Goal: Task Accomplishment & Management: Use online tool/utility

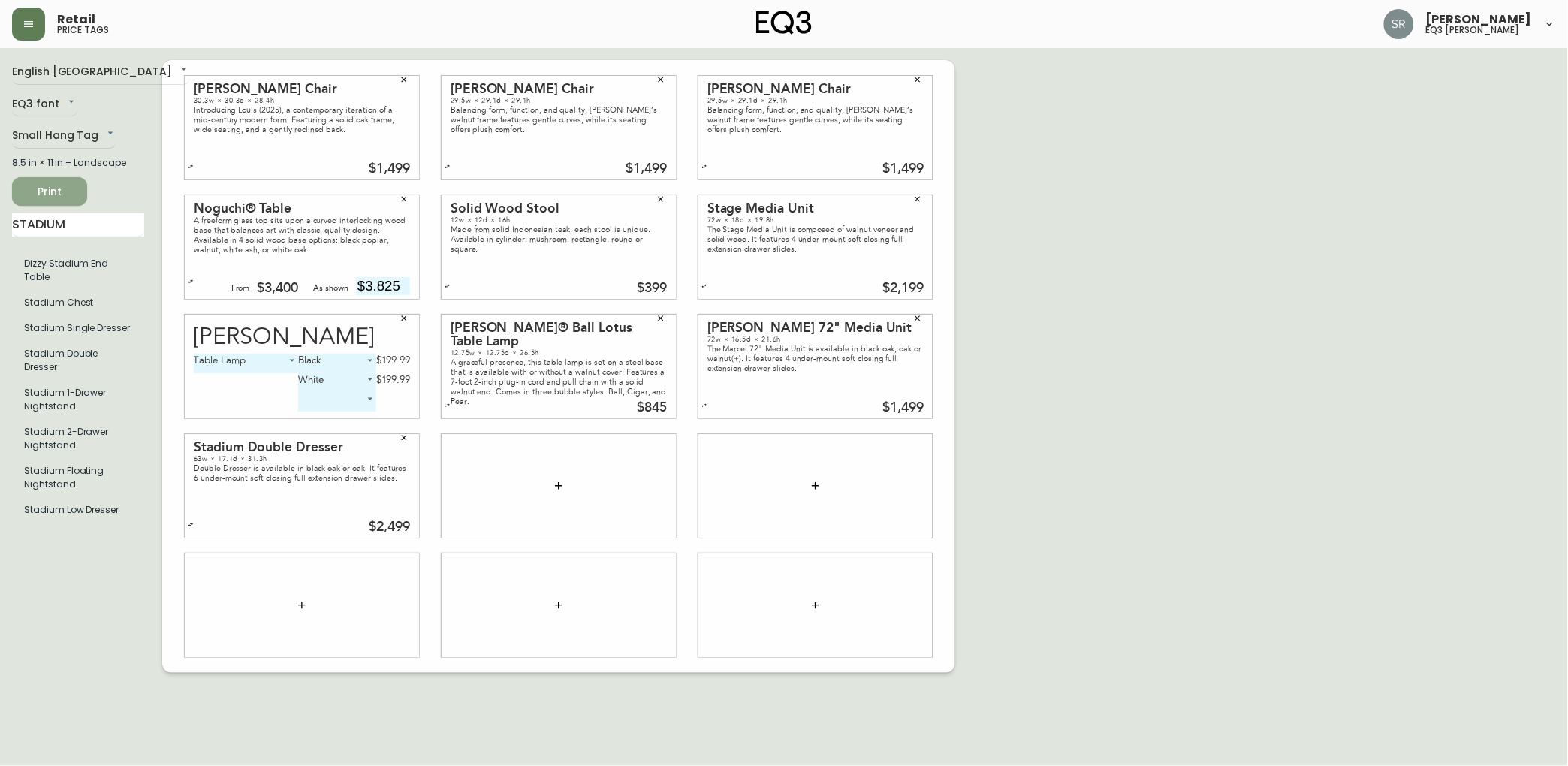
click at [83, 200] on button "Print" at bounding box center [50, 192] width 75 height 28
click at [254, 123] on div "Introducing Louis (2025), a contemporary iteration of a mid-century modern form…" at bounding box center [302, 119] width 216 height 29
drag, startPoint x: 81, startPoint y: 226, endPoint x: -5, endPoint y: 222, distance: 86.1
click at [0, 222] on html "Retail price tags [PERSON_NAME] eq3 laval - [PERSON_NAME] English [GEOGRAPHIC_D…" at bounding box center [784, 336] width 1568 height 673
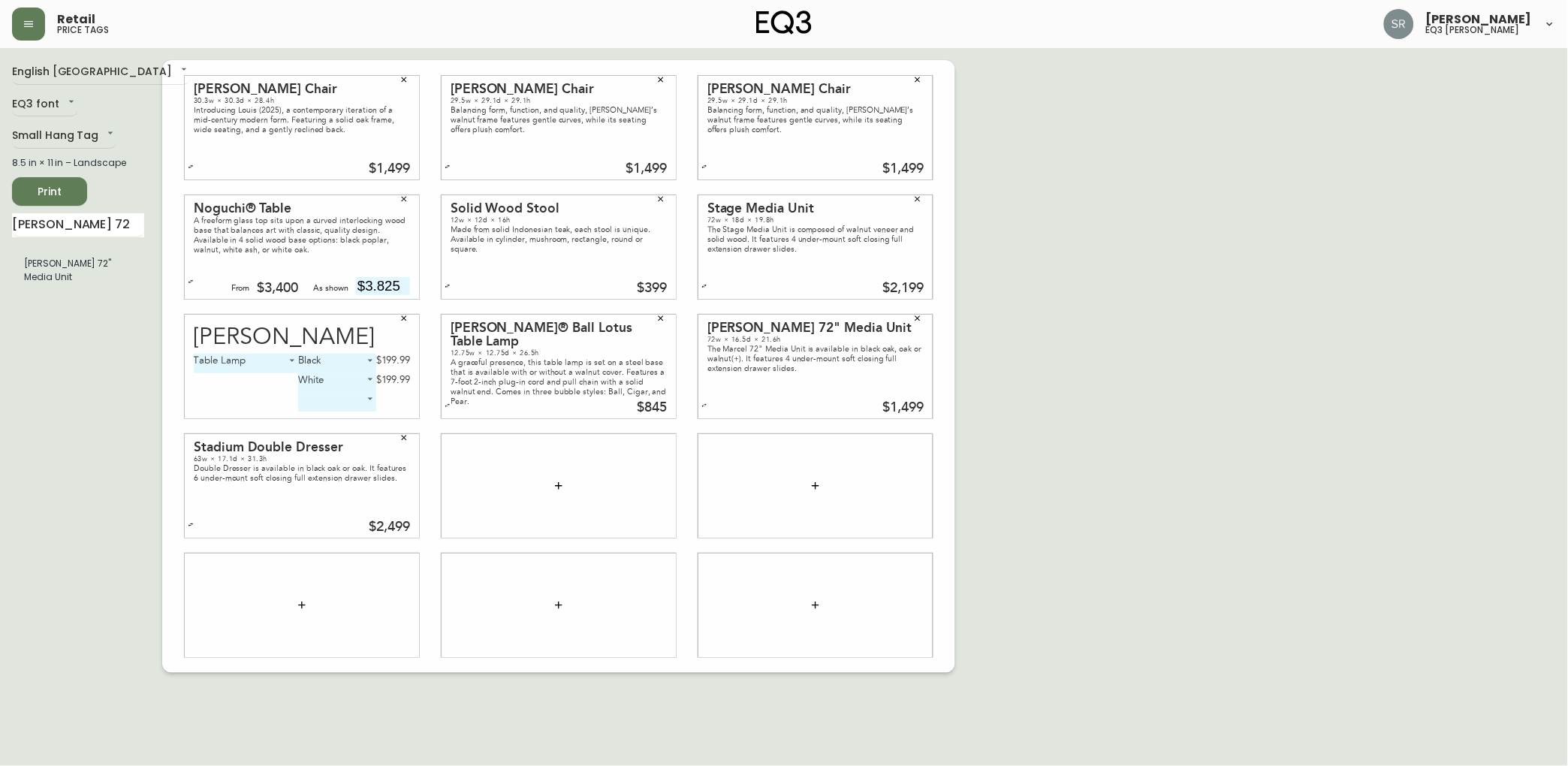
drag, startPoint x: 84, startPoint y: 277, endPoint x: 98, endPoint y: 302, distance: 28.7
click at [98, 302] on div "English Canada en_CA EQ3 font EQ3 Small Hang Tag small 8.5 in × 11 in – Landsca…" at bounding box center [86, 366] width 150 height 613
click at [914, 558] on icon "button" at bounding box center [917, 556] width 9 height 9
click at [920, 556] on icon "button" at bounding box center [917, 556] width 9 height 9
click at [95, 219] on input "[PERSON_NAME] 72" at bounding box center [78, 225] width 132 height 24
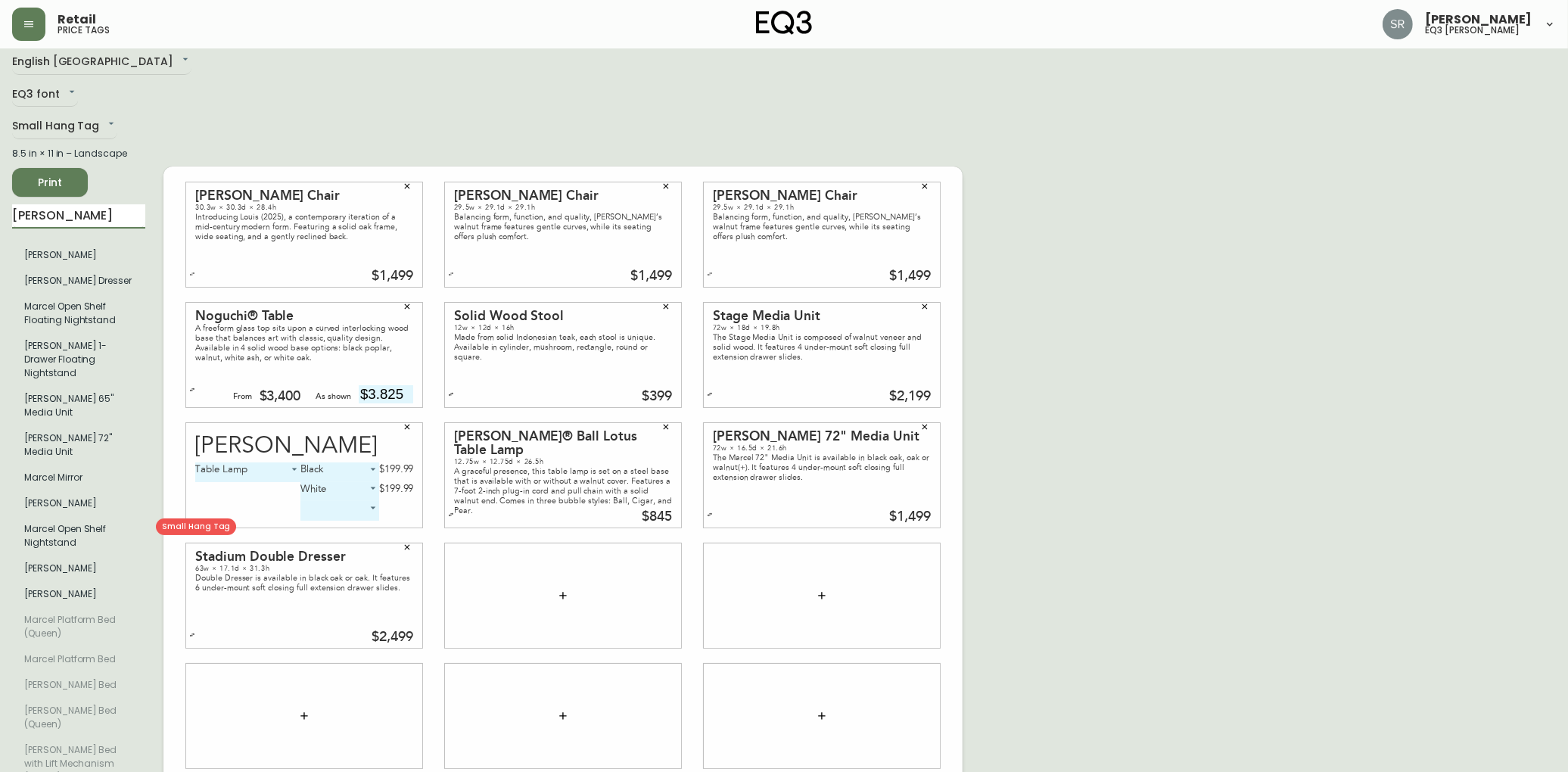
scroll to position [84, 0]
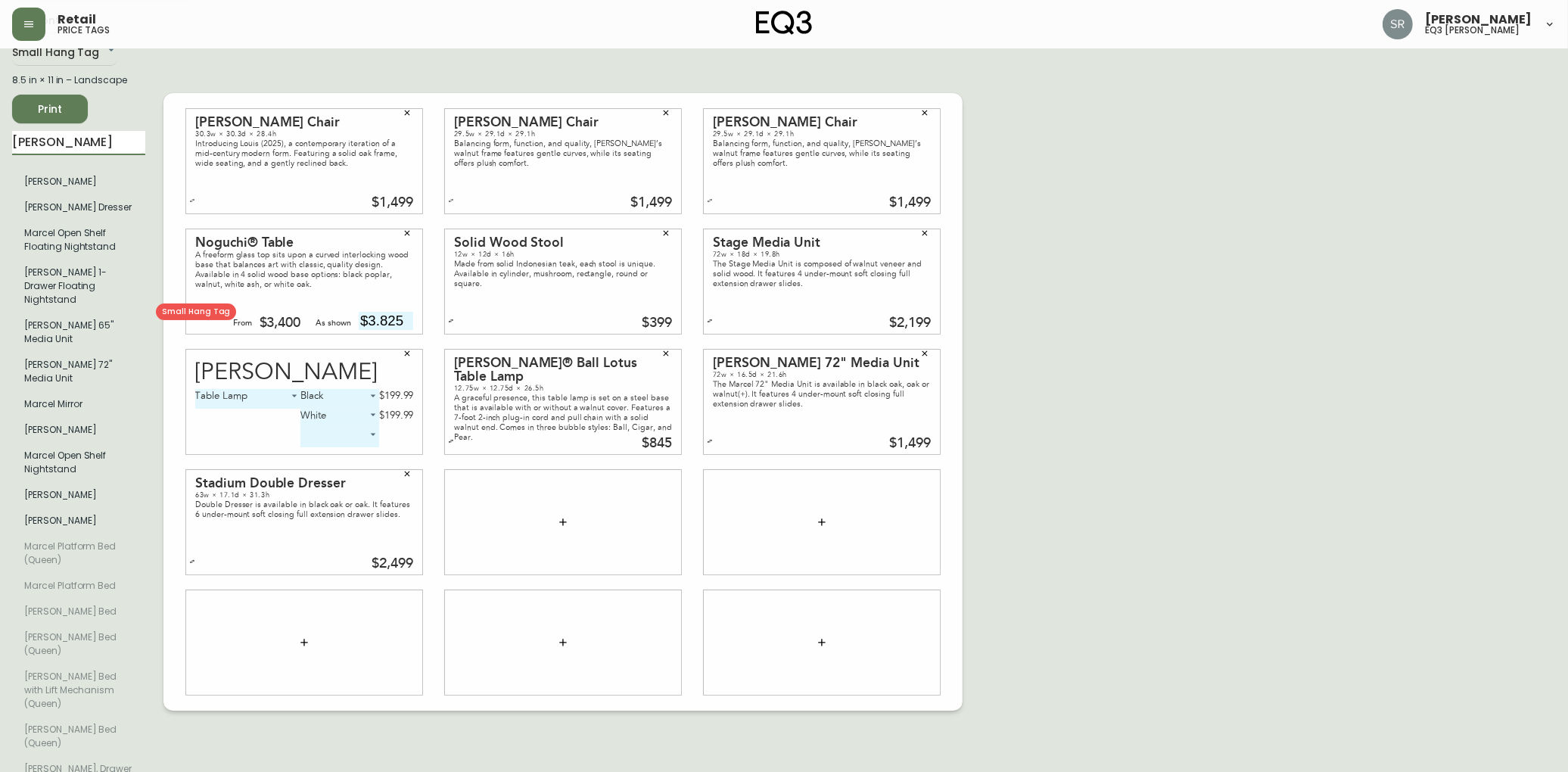
type input "[PERSON_NAME]"
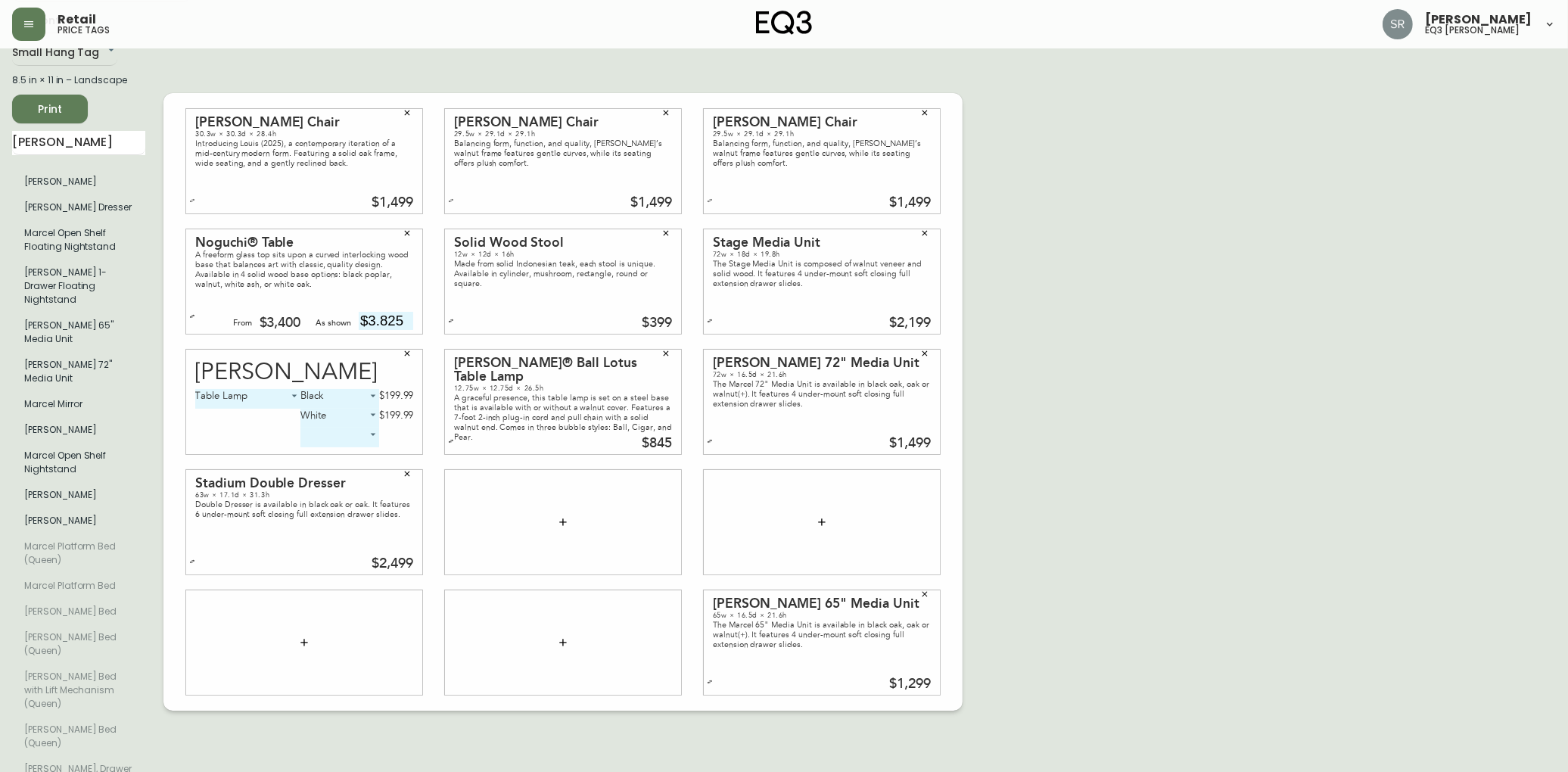
click at [925, 591] on icon "button" at bounding box center [925, 593] width 6 height 6
click at [497, 745] on div "[PERSON_NAME] Chair 30.3w × 30.3d × 28.4h Introducing Louis (2025), a contempor…" at bounding box center [562, 401] width 799 height 850
click at [497, 742] on div "[PERSON_NAME] Chair 30.3w × 30.3d × 28.4h Introducing Louis (2025), a contempor…" at bounding box center [562, 401] width 799 height 850
click at [528, 742] on div "[PERSON_NAME] Chair 30.3w × 30.3d × 28.4h Introducing Louis (2025), a contempor…" at bounding box center [562, 401] width 799 height 850
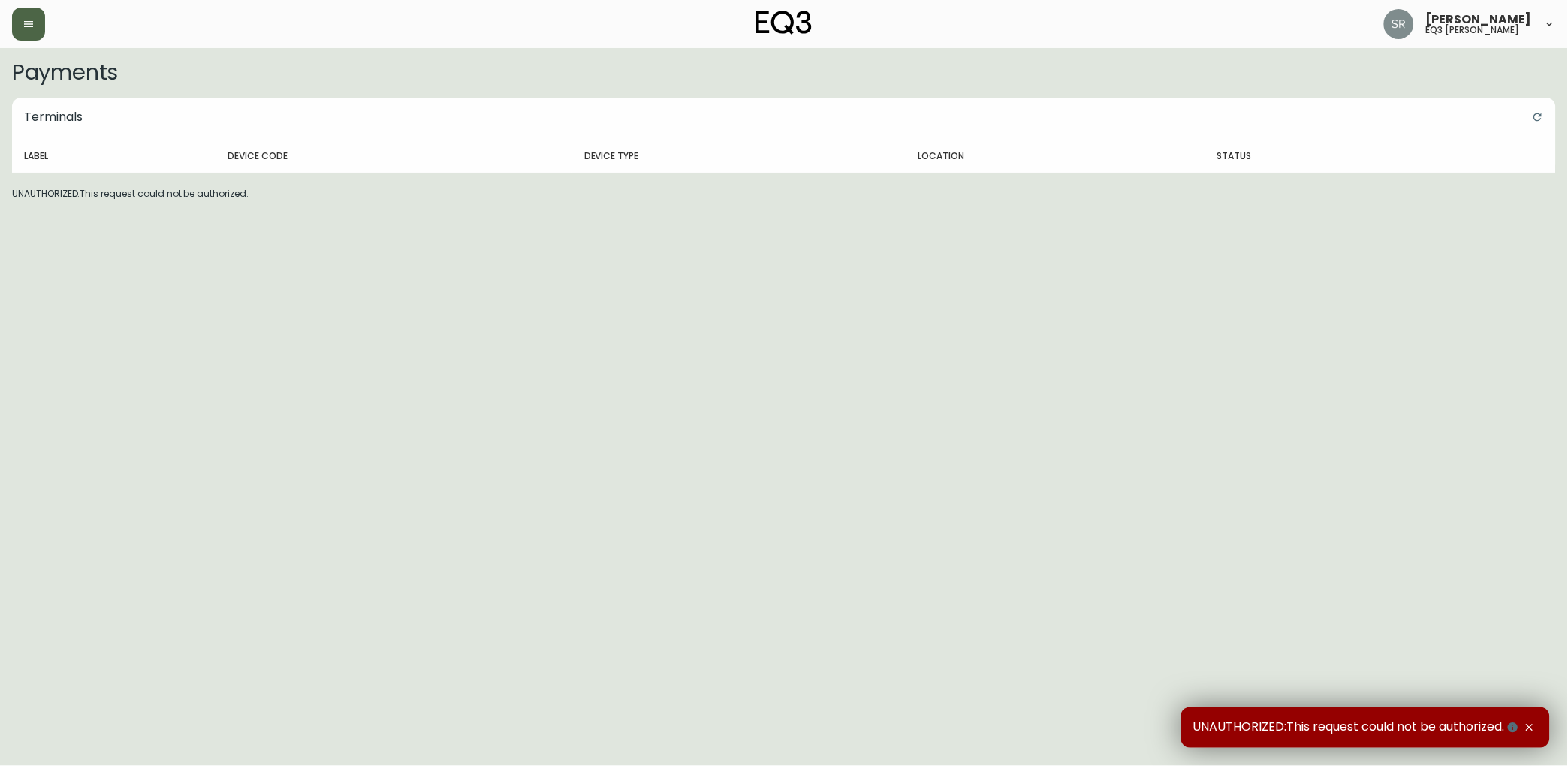
click at [31, 24] on icon "button" at bounding box center [28, 24] width 9 height 6
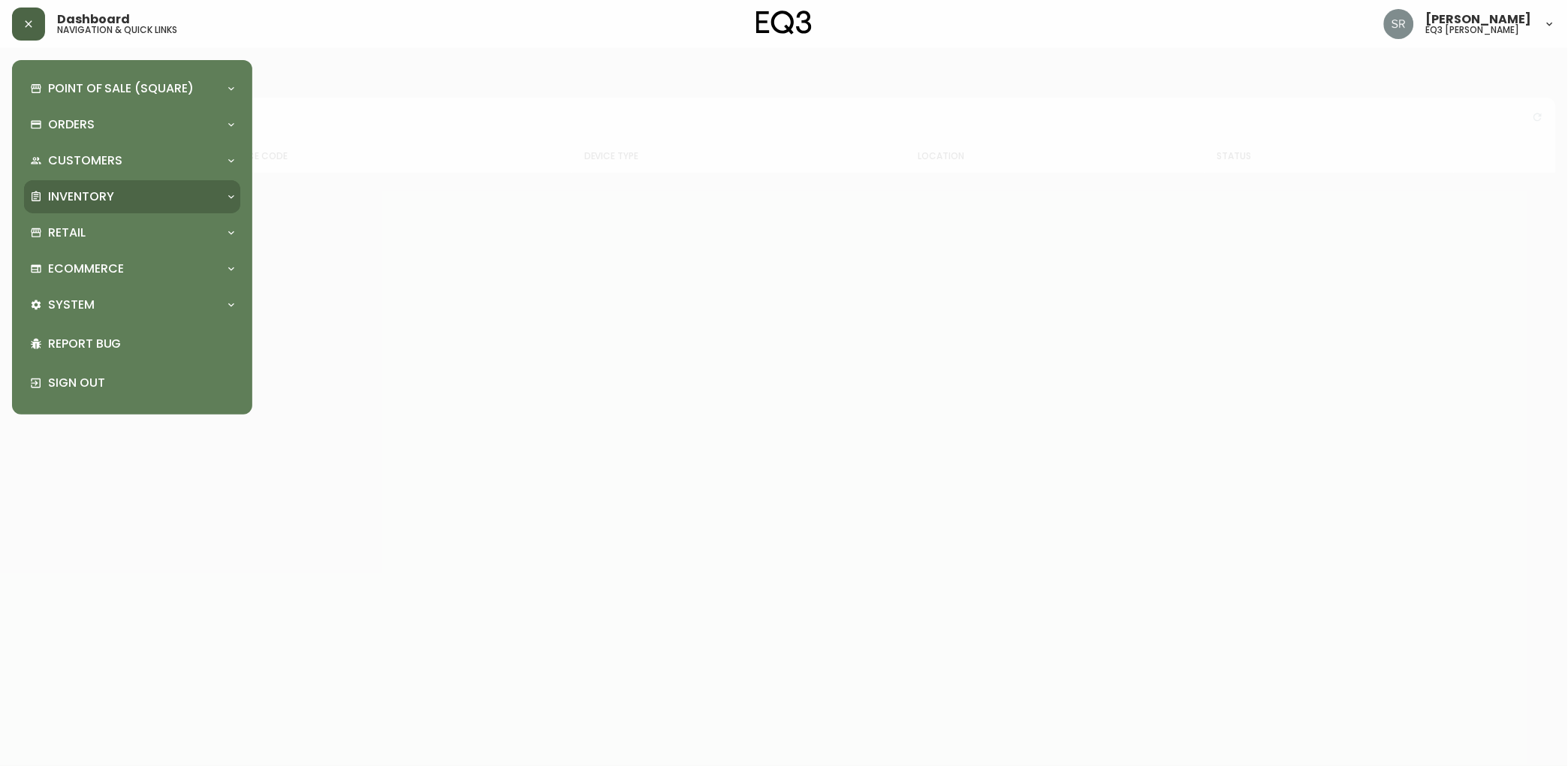
click at [222, 183] on div "Inventory" at bounding box center [132, 196] width 216 height 33
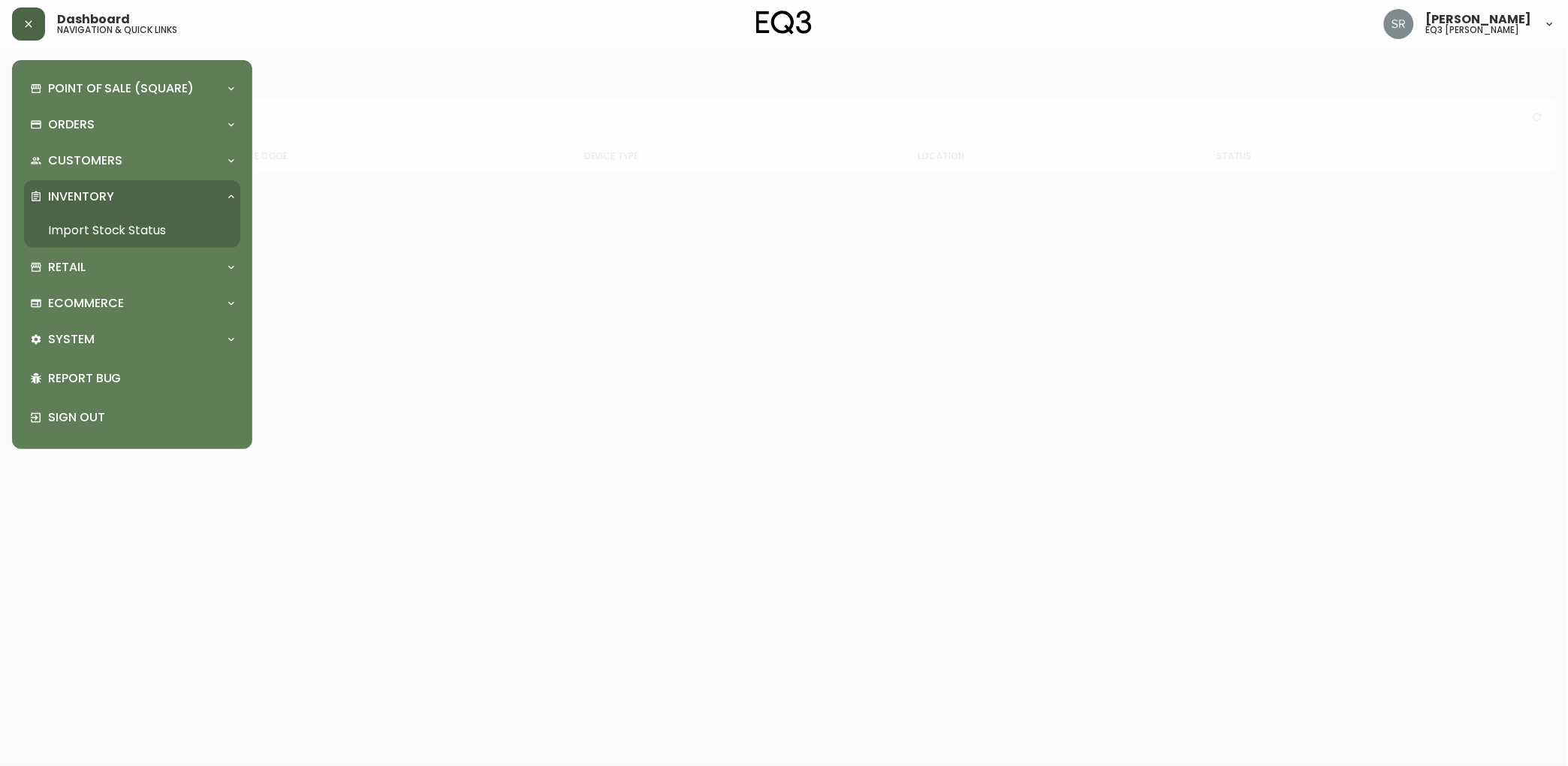
click at [230, 194] on icon at bounding box center [231, 196] width 12 height 12
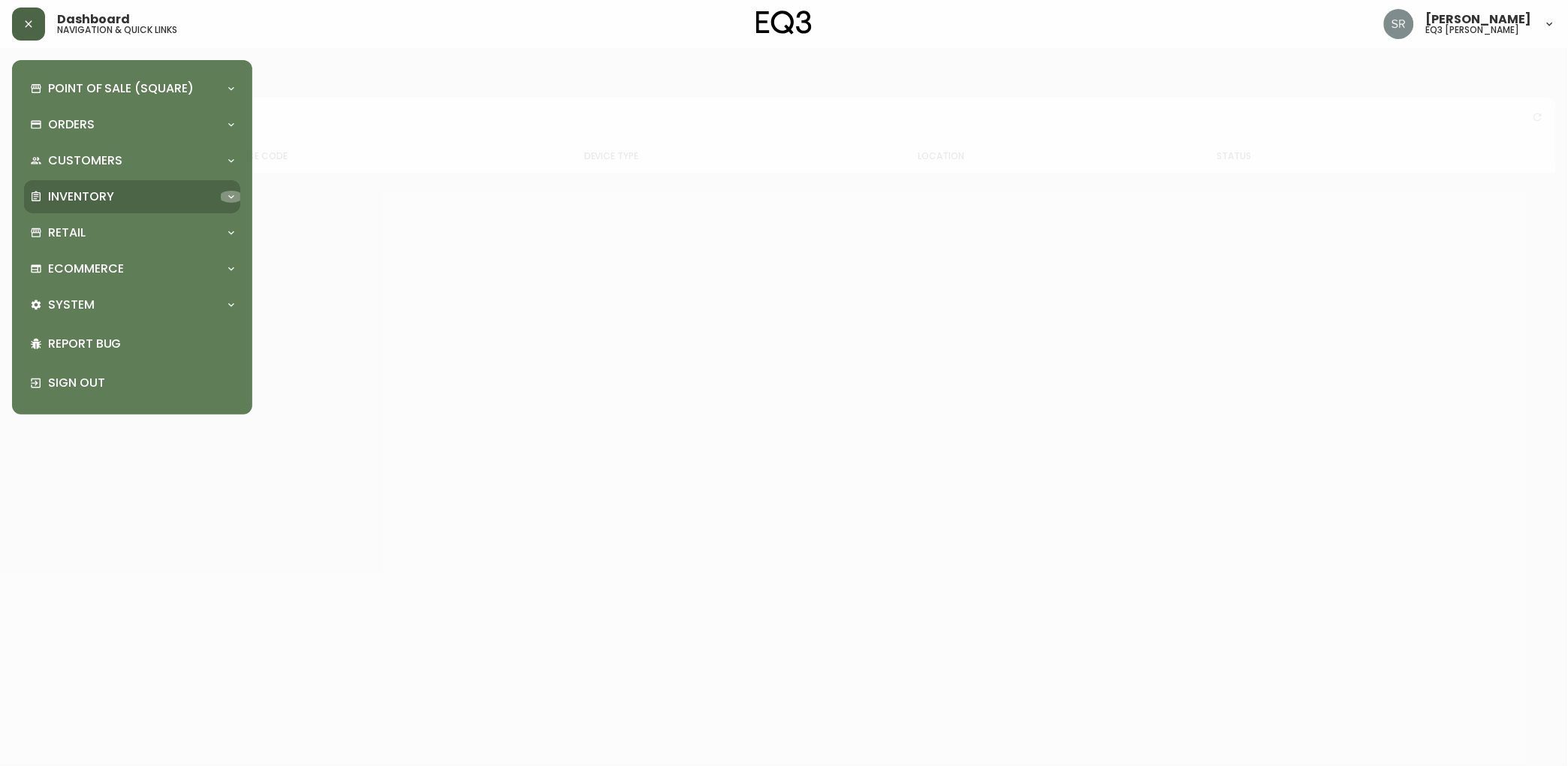
click at [233, 191] on icon at bounding box center [231, 196] width 12 height 12
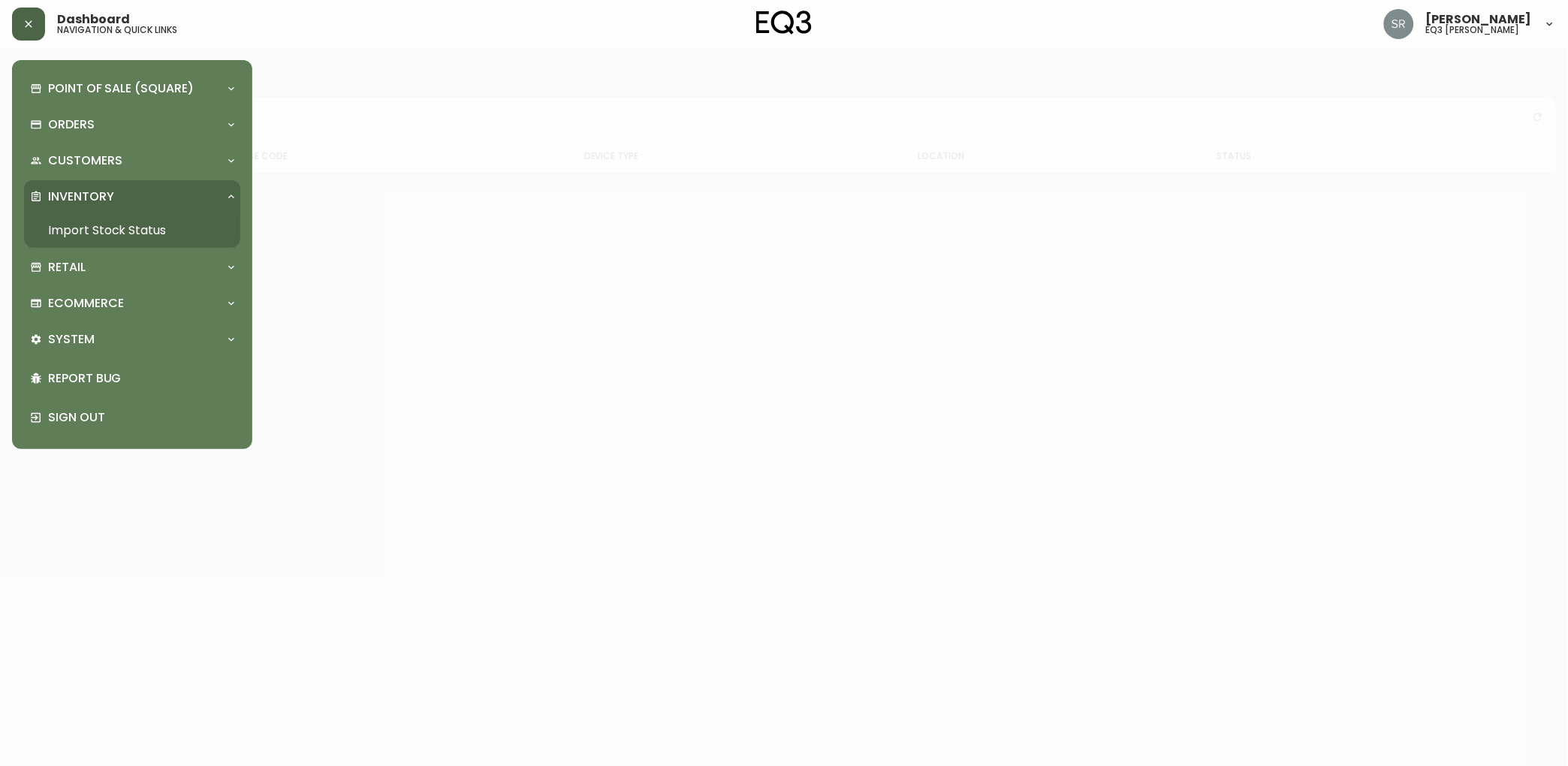
click at [233, 191] on icon at bounding box center [231, 196] width 12 height 12
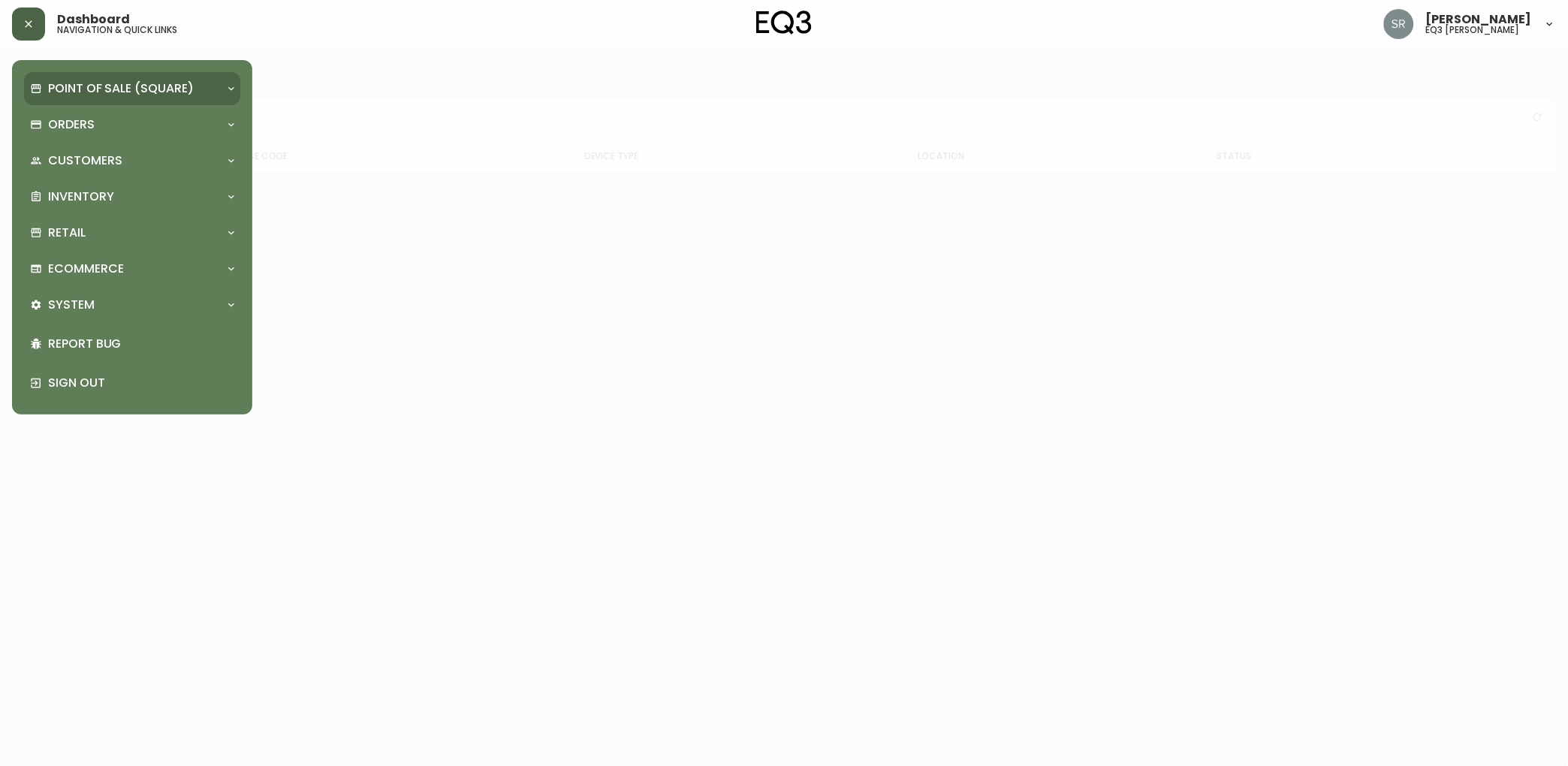
click at [238, 93] on div at bounding box center [231, 88] width 24 height 12
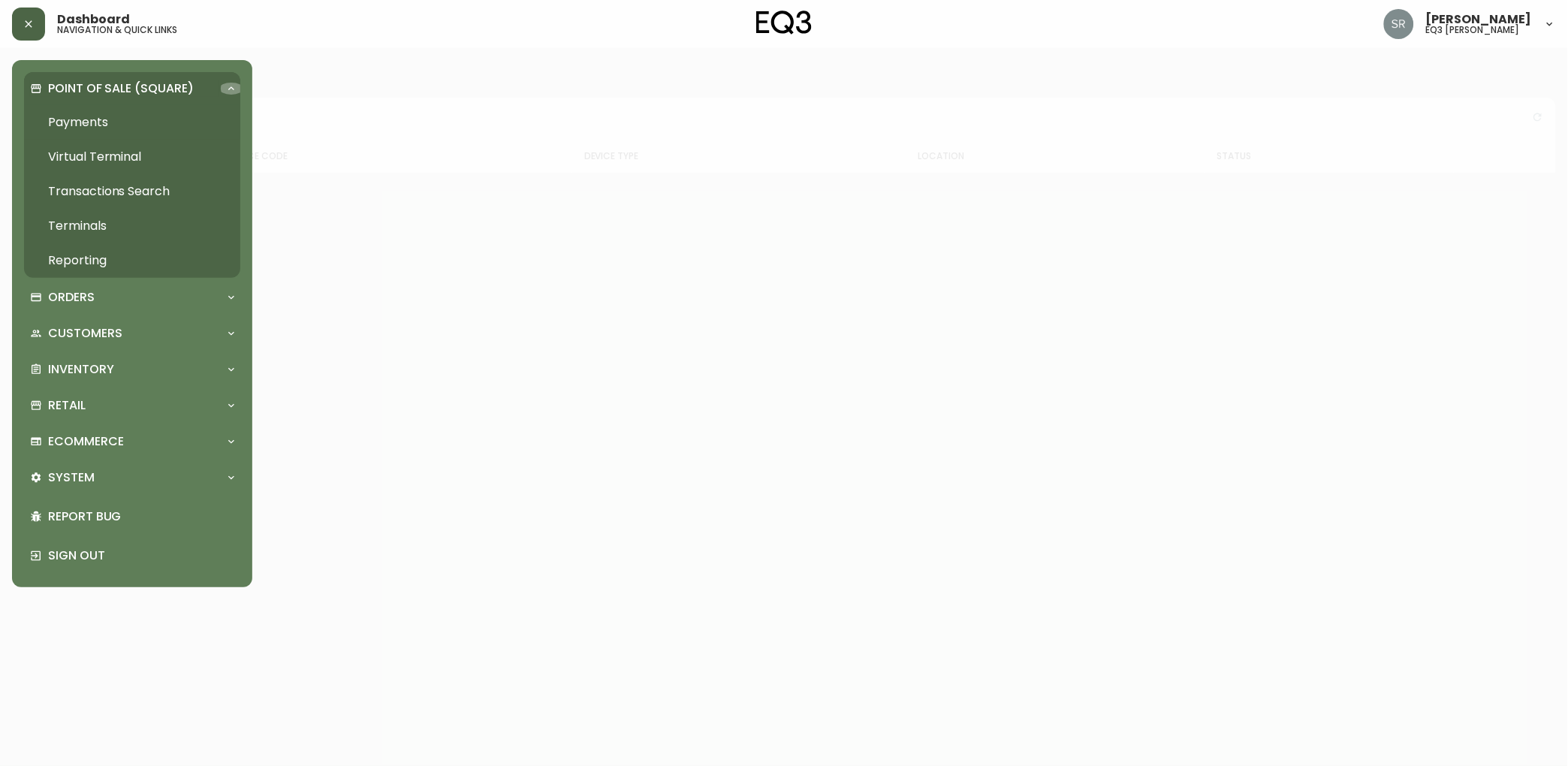
click at [238, 93] on div at bounding box center [231, 88] width 24 height 12
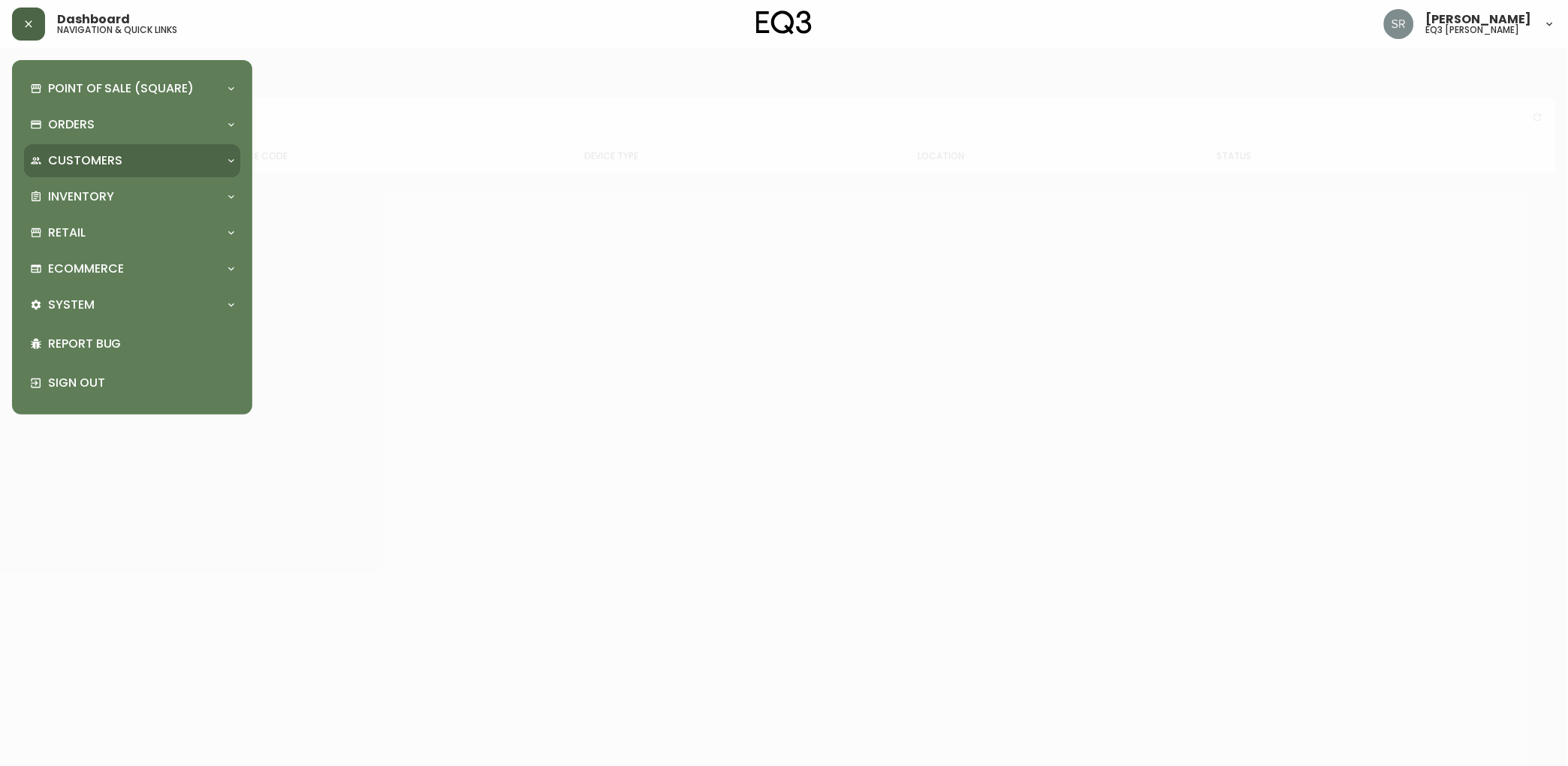
click at [230, 159] on icon at bounding box center [231, 160] width 12 height 12
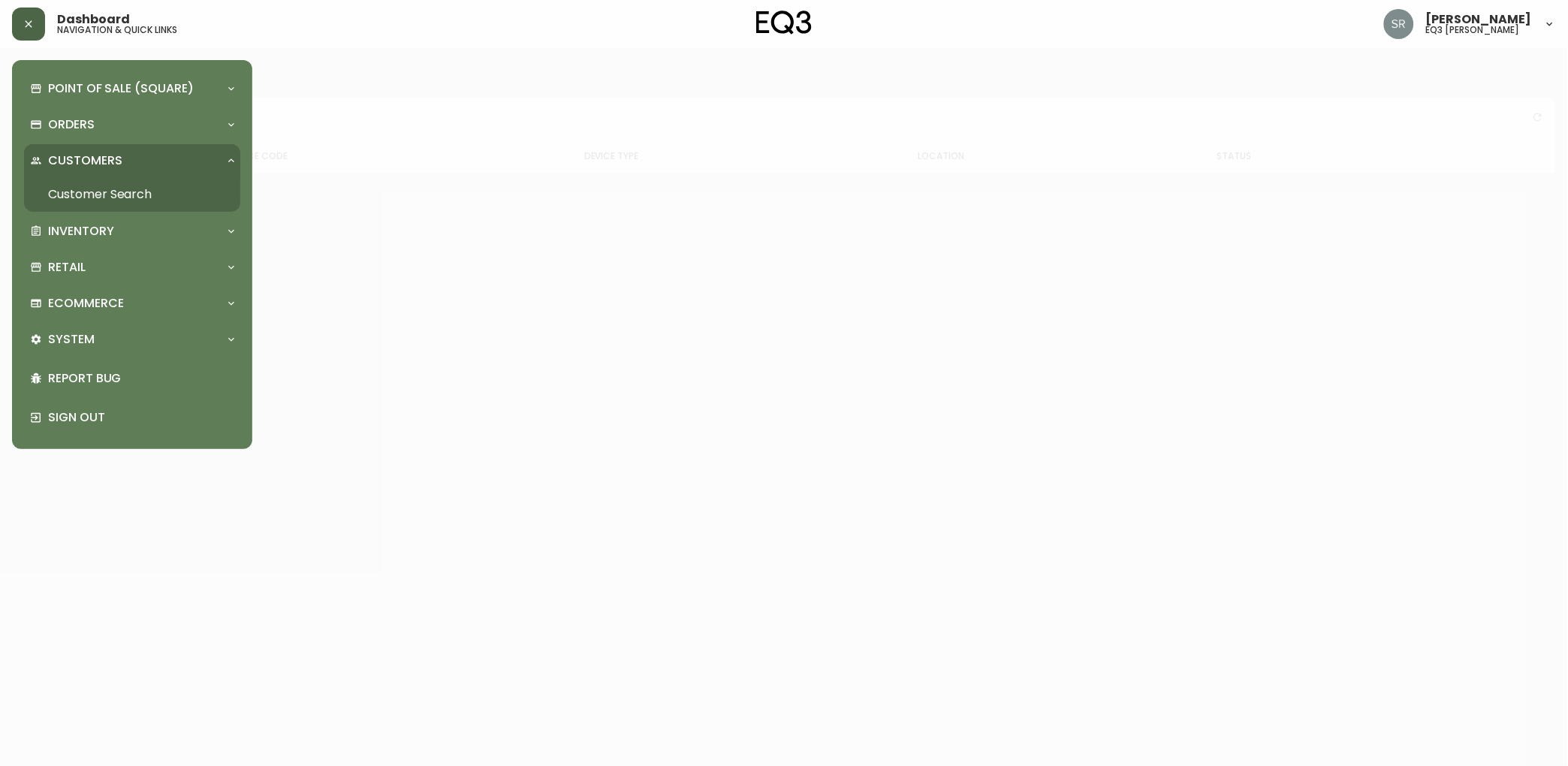
click at [230, 159] on icon at bounding box center [232, 160] width 6 height 4
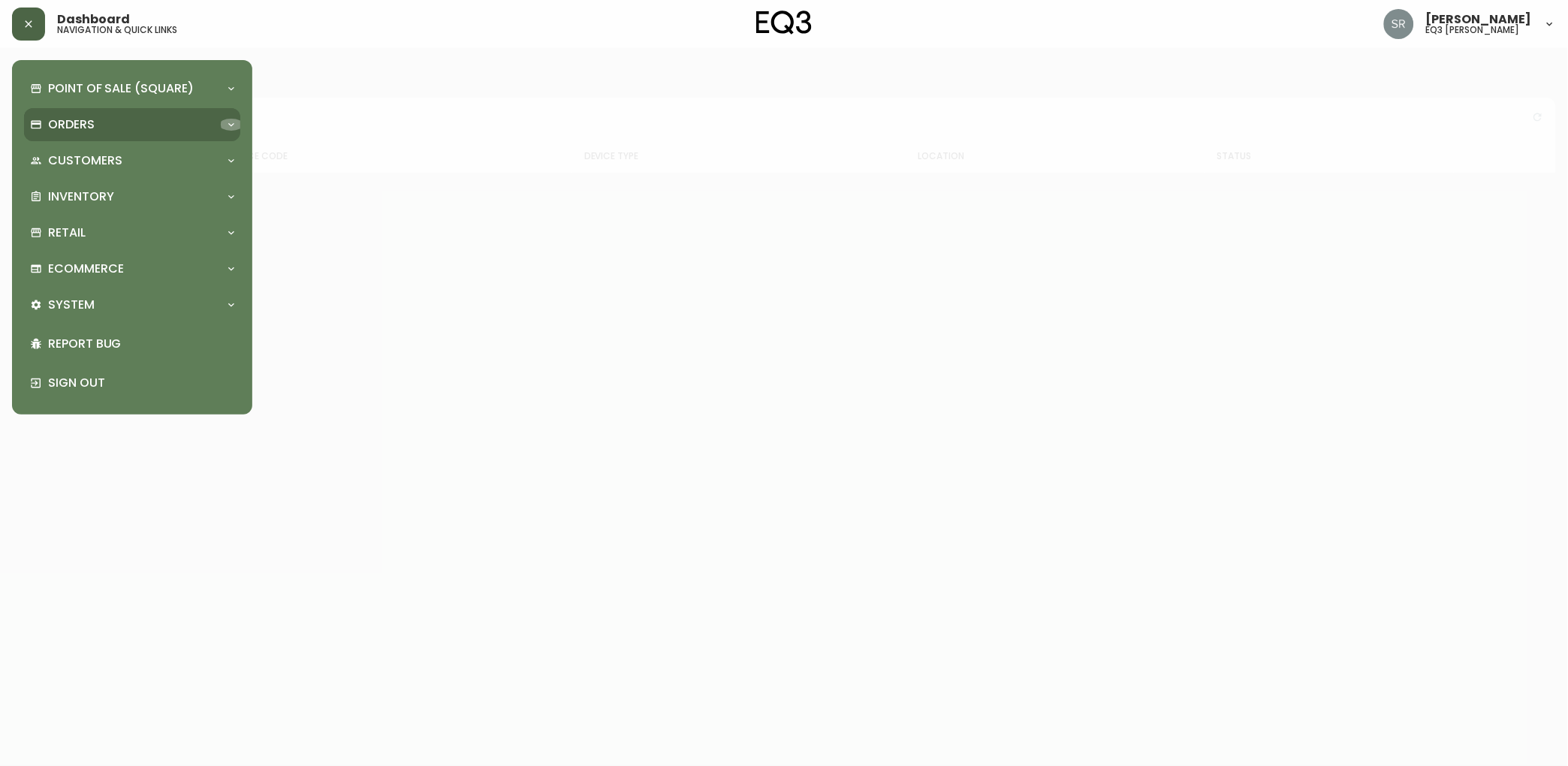
click at [235, 124] on icon at bounding box center [231, 124] width 12 height 12
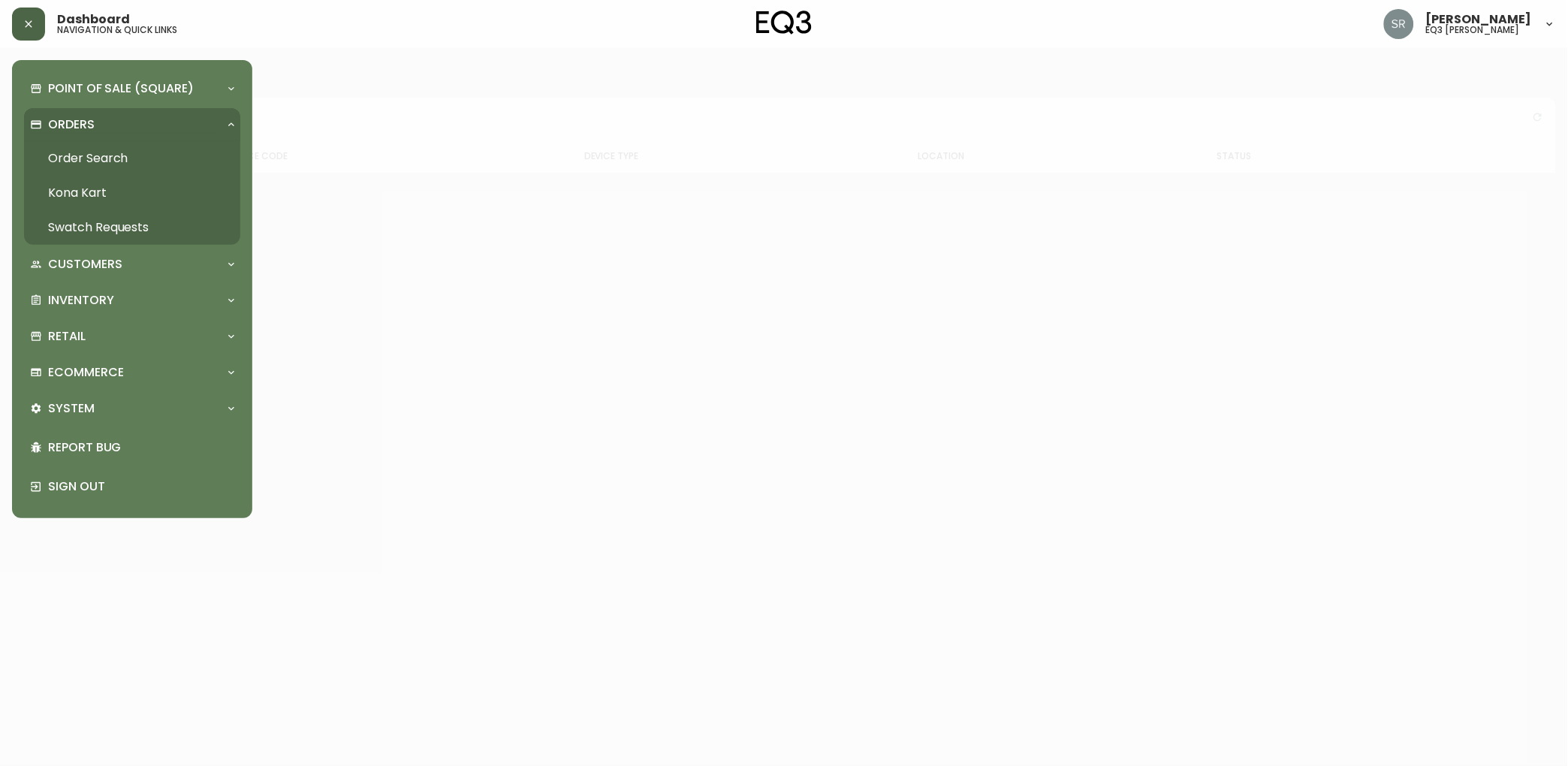
click at [235, 124] on icon at bounding box center [231, 124] width 12 height 12
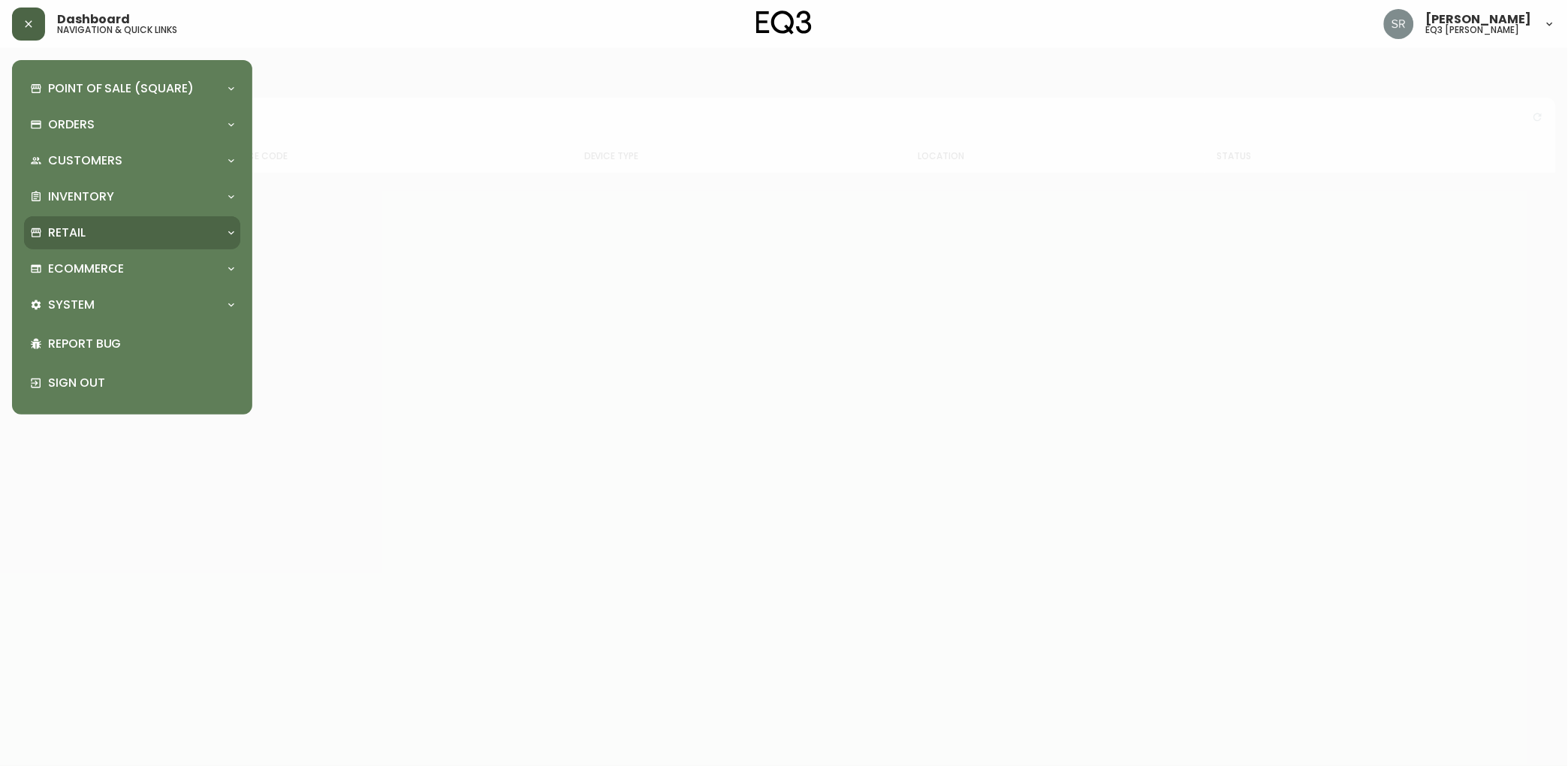
click at [226, 223] on div "Retail" at bounding box center [132, 233] width 216 height 33
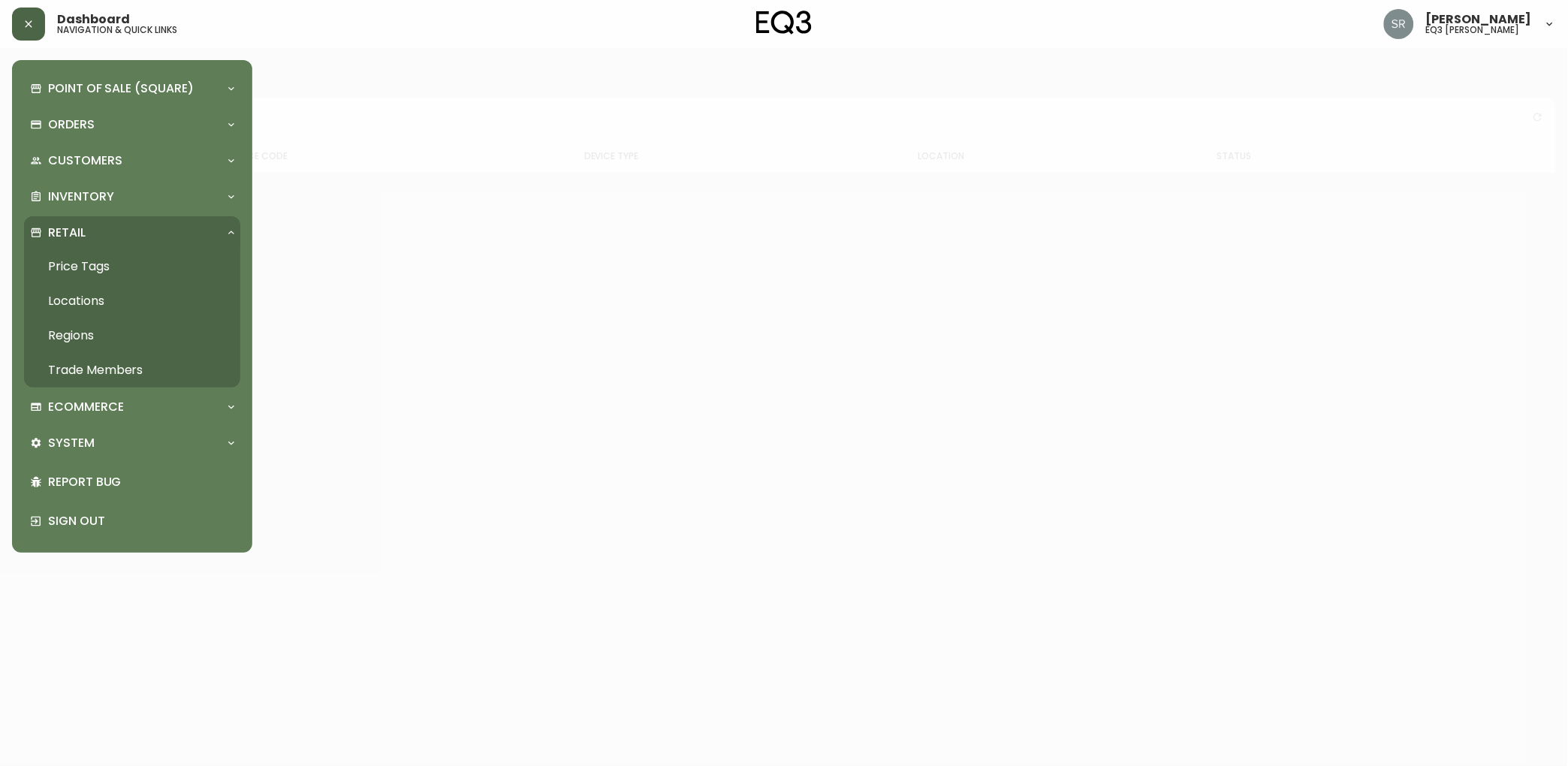
click at [95, 262] on link "Price Tags" at bounding box center [132, 266] width 216 height 35
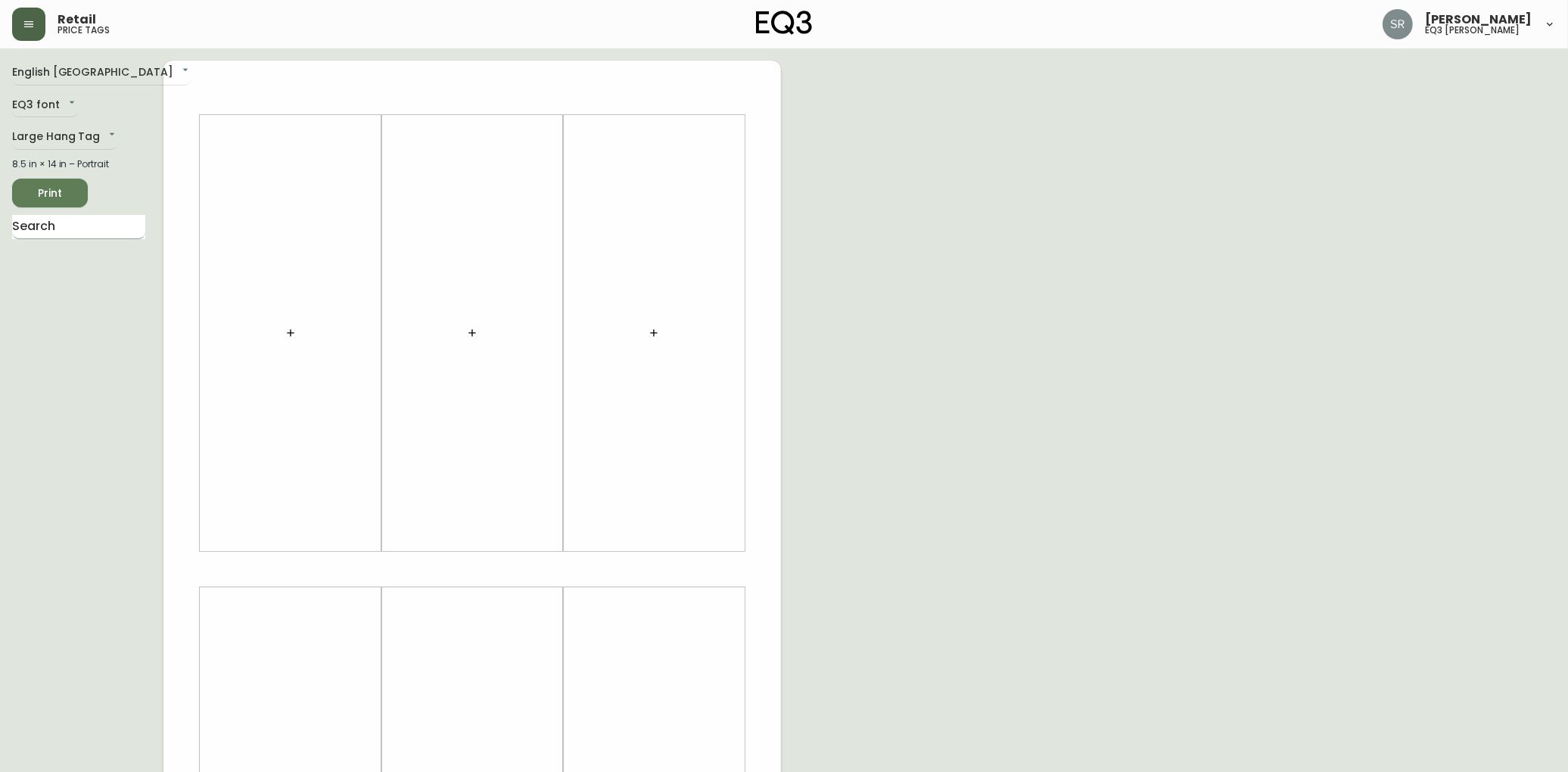
click at [76, 230] on input "text" at bounding box center [78, 226] width 133 height 25
type input "bila"
click at [105, 129] on body "Retail price tags Serena Raposo eq3 laval - le corbusier English Canada en_CA E…" at bounding box center [784, 538] width 1568 height 1078
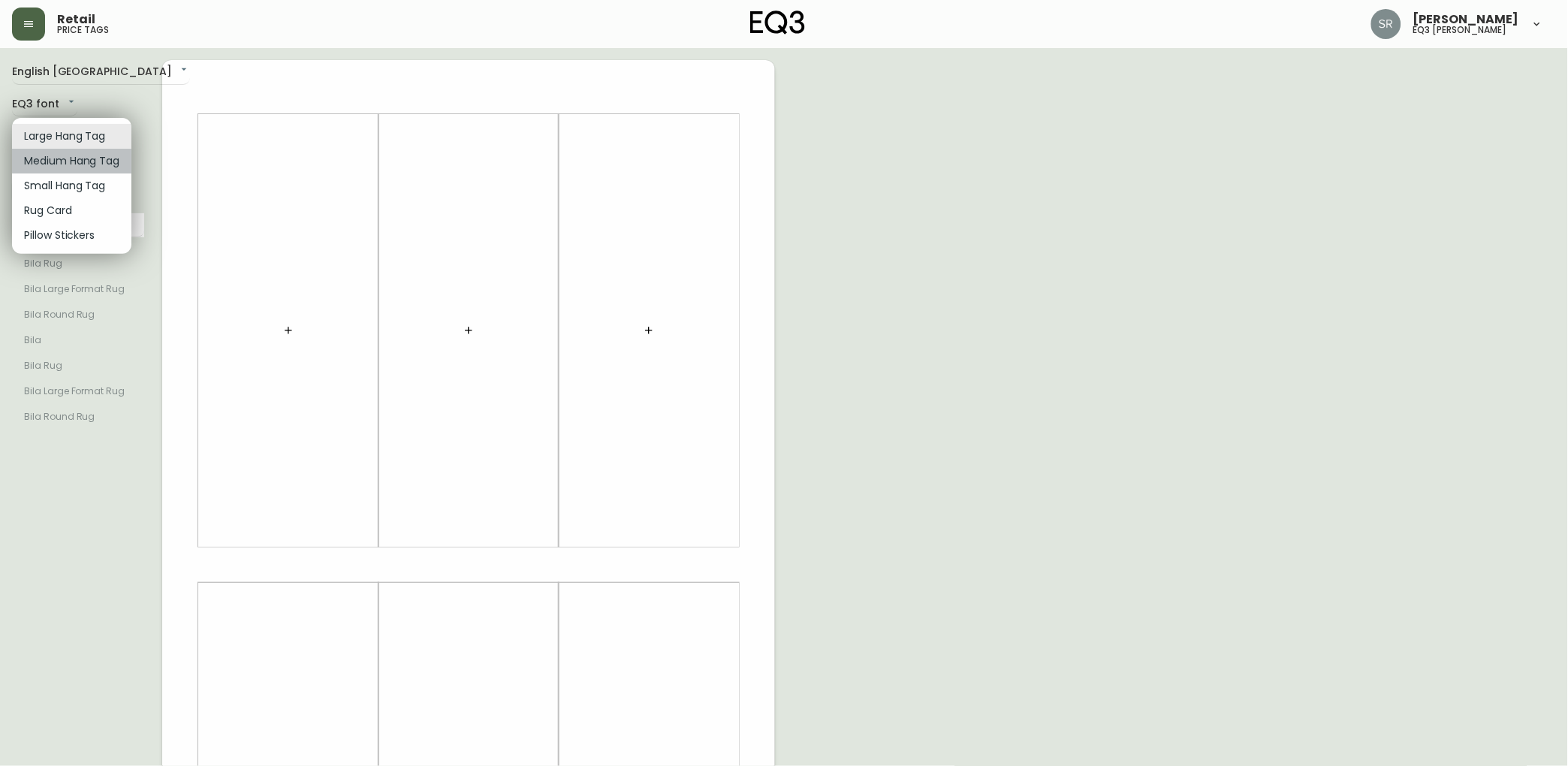
click at [61, 160] on li "Medium Hang Tag" at bounding box center [72, 161] width 119 height 25
type input "medium"
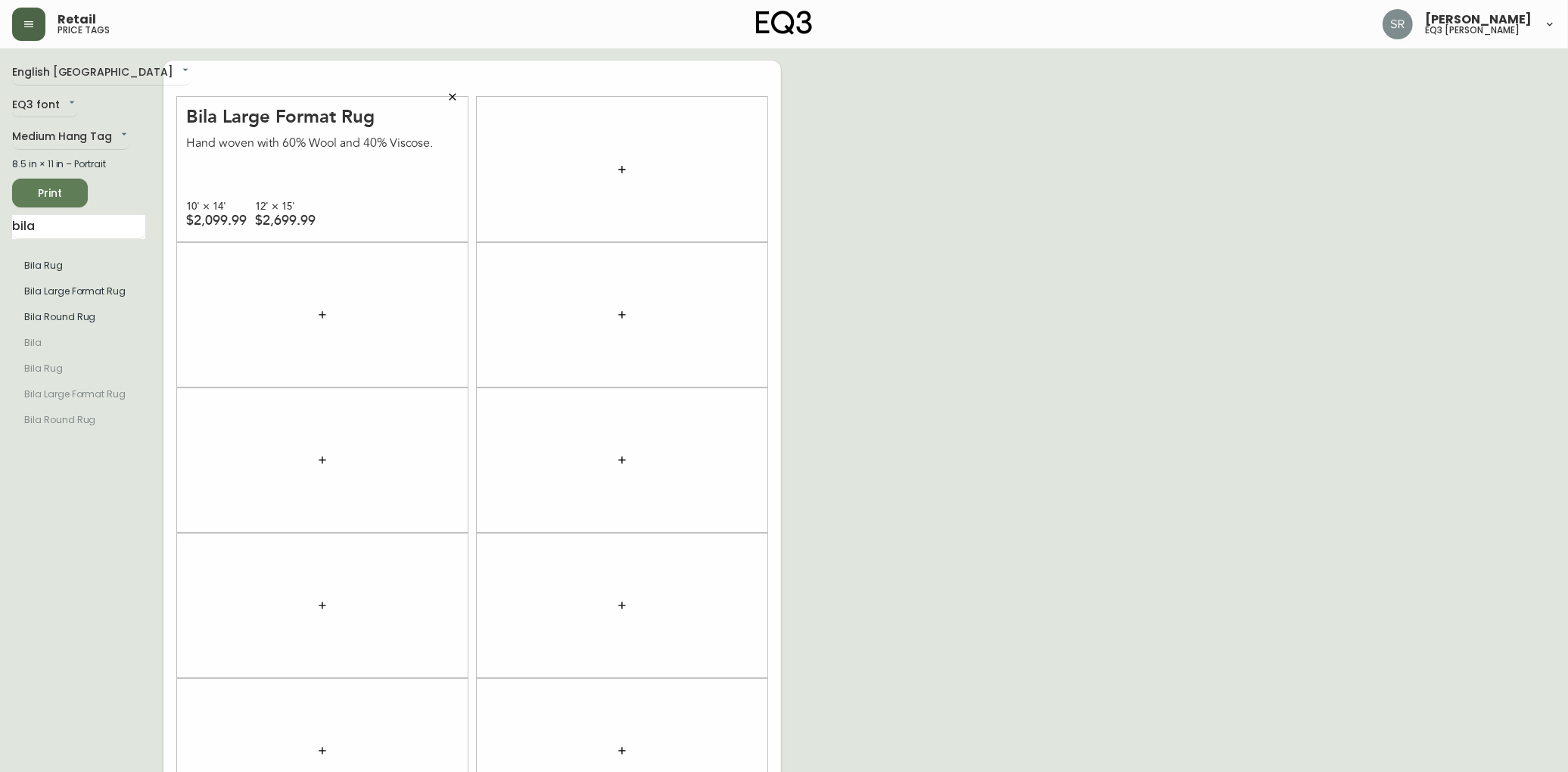
click at [222, 156] on div "Bila Large Format Rug Hand woven with 60% Wool and 40% Viscose. 10' × 14' $2,09…" at bounding box center [322, 169] width 291 height 145
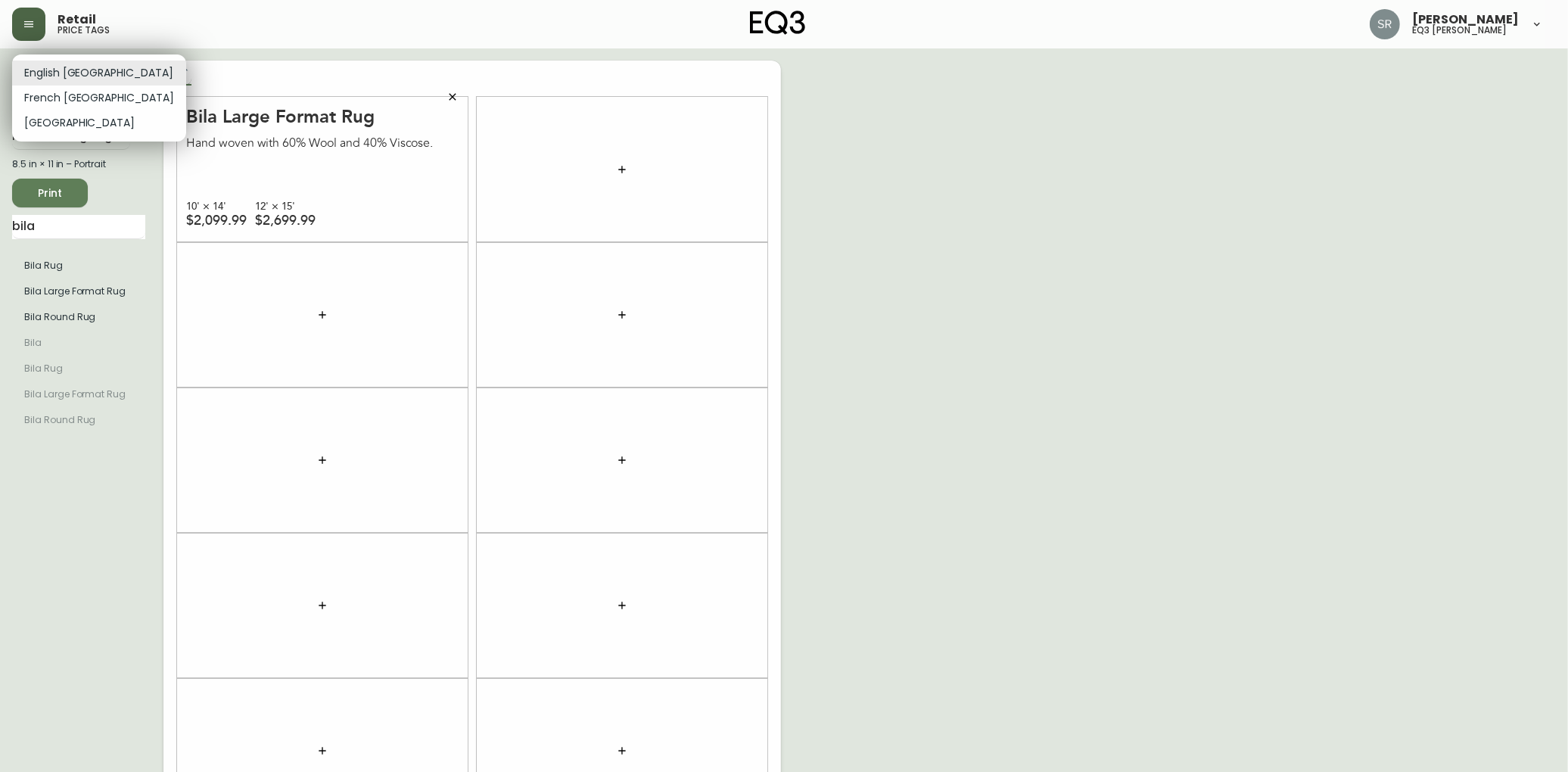
click at [95, 73] on body "Retail price tags Serena Raposo eq3 laval - le corbusier English Canada en_CA E…" at bounding box center [784, 430] width 1568 height 860
click at [80, 99] on li "French Canada" at bounding box center [99, 98] width 174 height 25
type input "fr_CA"
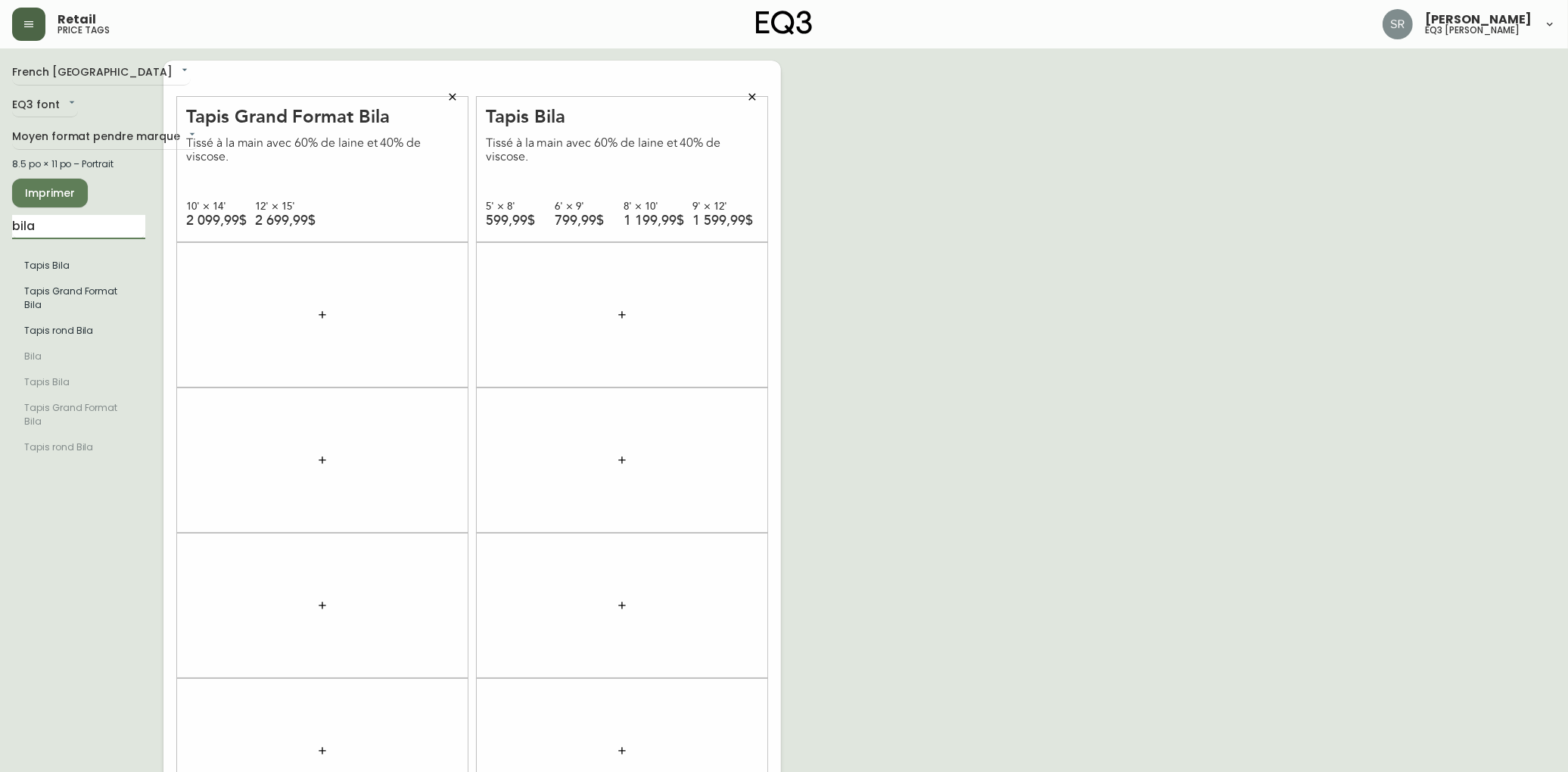
drag, startPoint x: 45, startPoint y: 228, endPoint x: -5, endPoint y: 235, distance: 50.5
click at [0, 235] on html "Retail price tags Serena Raposo eq3 laval - le corbusier French Canada fr_CA EQ…" at bounding box center [784, 430] width 1568 height 860
type input "north"
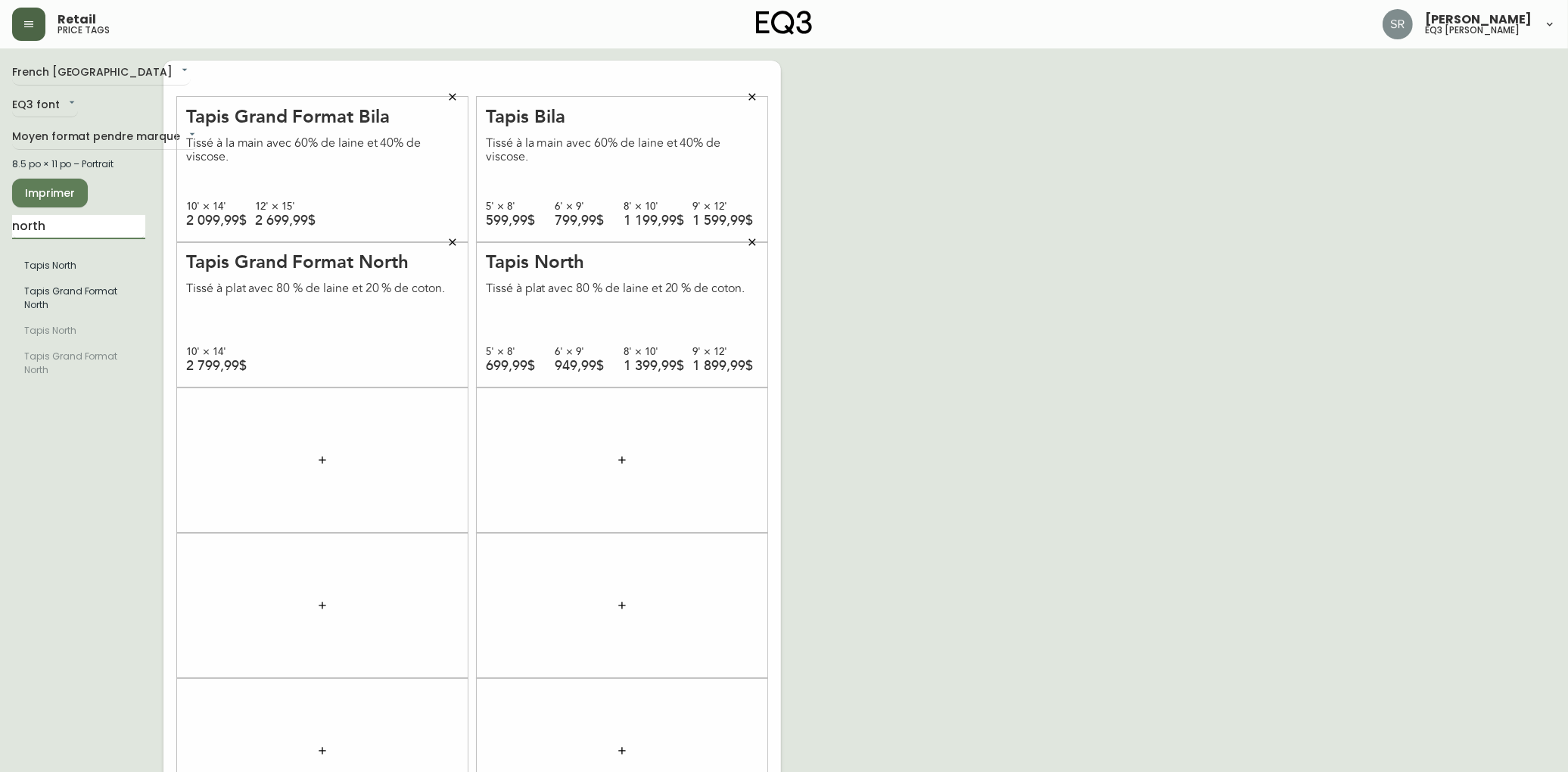
drag, startPoint x: 57, startPoint y: 223, endPoint x: -5, endPoint y: 259, distance: 71.7
click at [0, 259] on html "Retail price tags Serena Raposo eq3 laval - le corbusier French Canada fr_CA EQ…" at bounding box center [784, 430] width 1568 height 860
type input "mys"
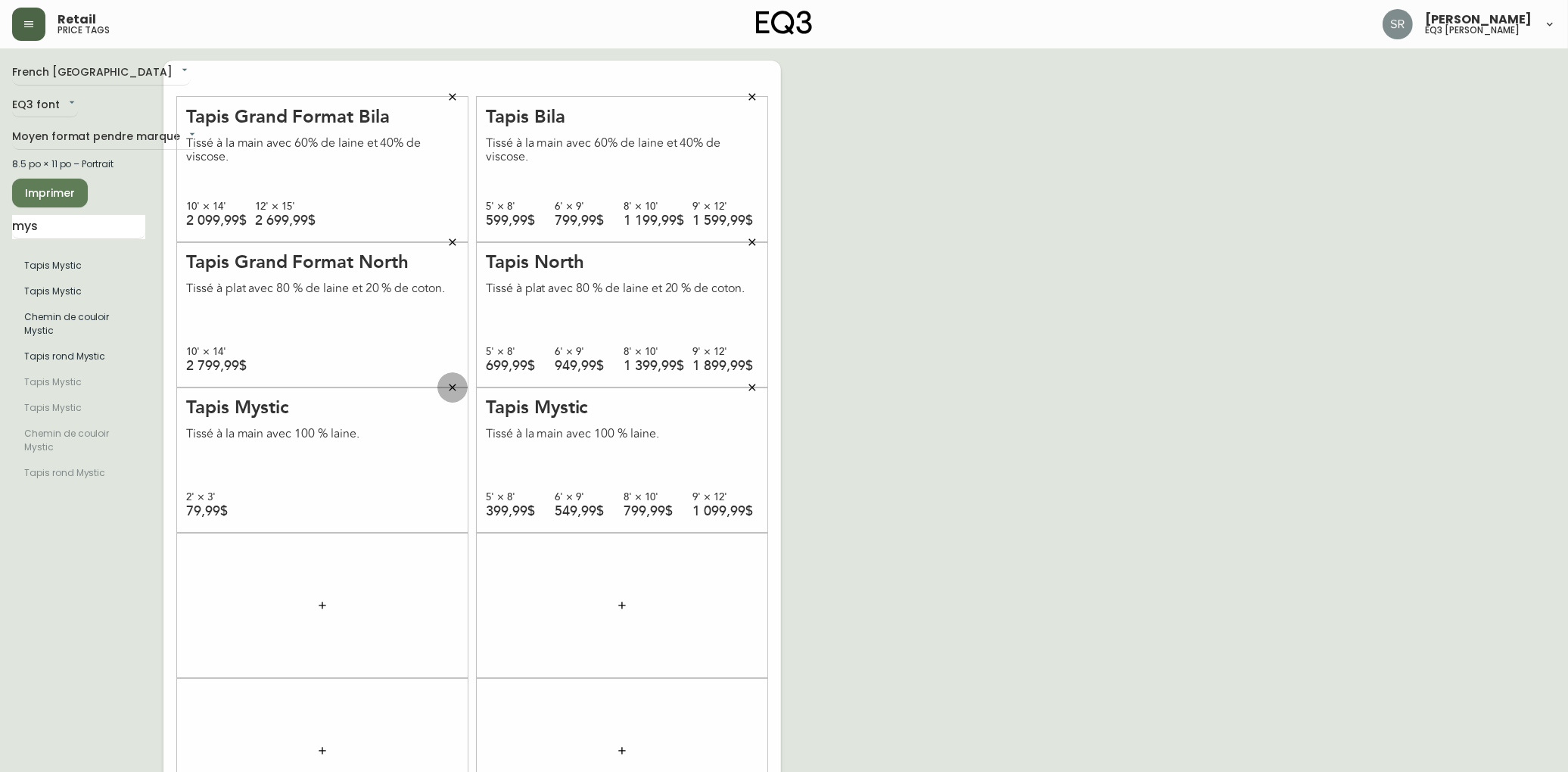
click at [451, 390] on icon "button" at bounding box center [452, 387] width 12 height 12
click at [454, 99] on icon "button" at bounding box center [452, 97] width 12 height 12
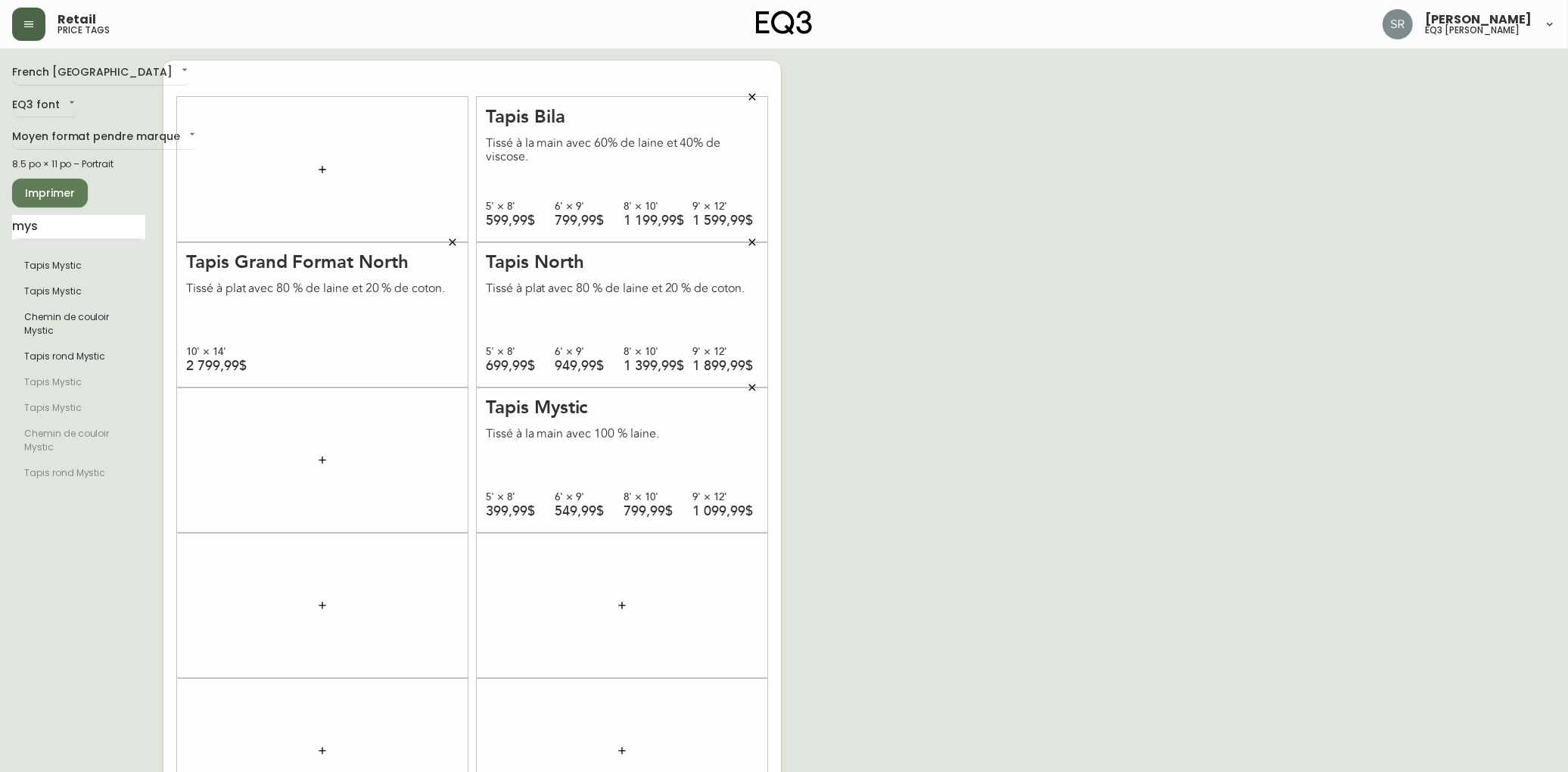
click at [751, 99] on icon "button" at bounding box center [752, 97] width 12 height 12
click at [752, 244] on icon "button" at bounding box center [752, 241] width 12 height 12
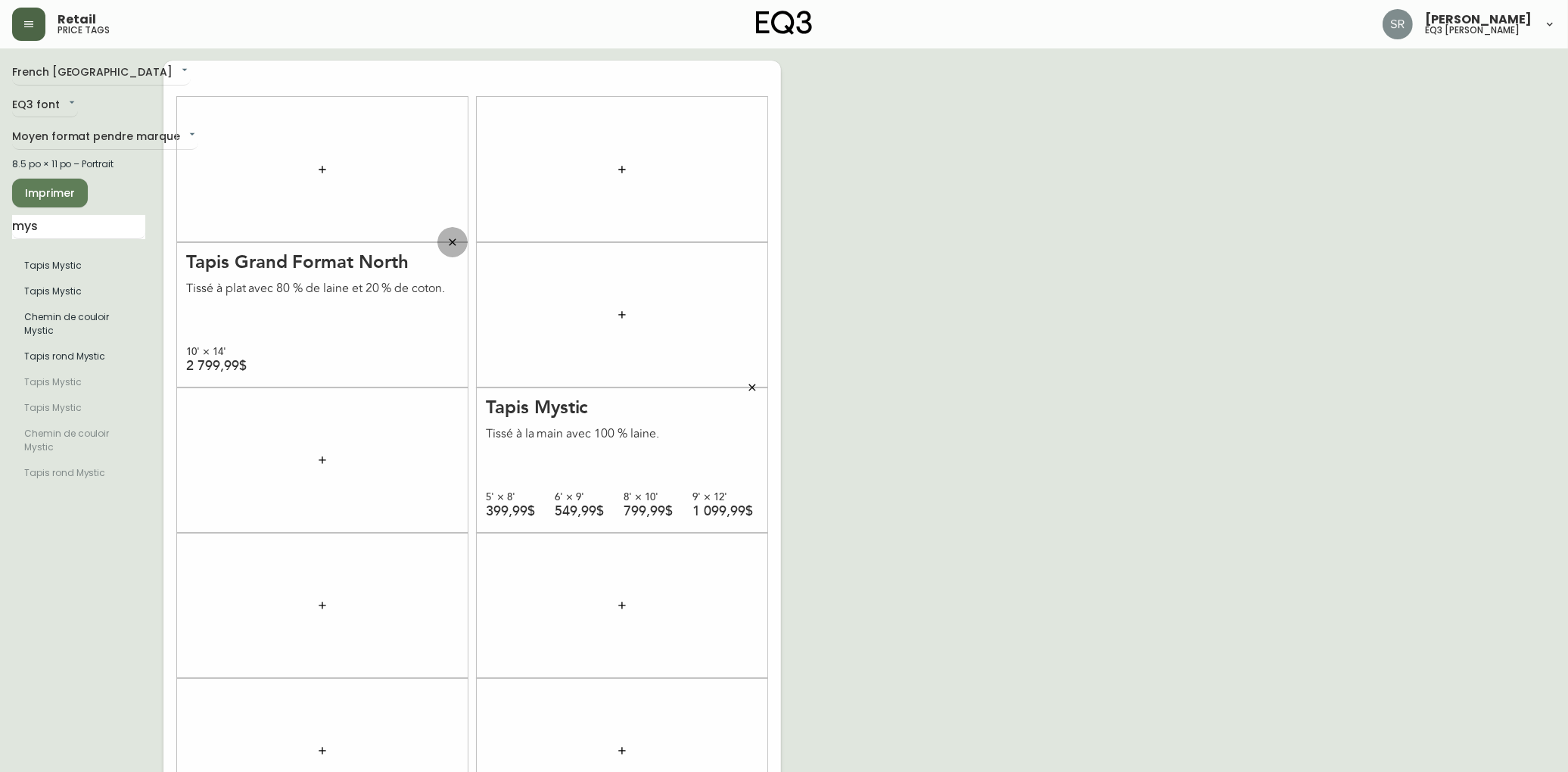
click at [457, 240] on icon "button" at bounding box center [452, 241] width 12 height 12
click at [755, 388] on icon "button" at bounding box center [752, 387] width 12 height 12
